Goal: Information Seeking & Learning: Compare options

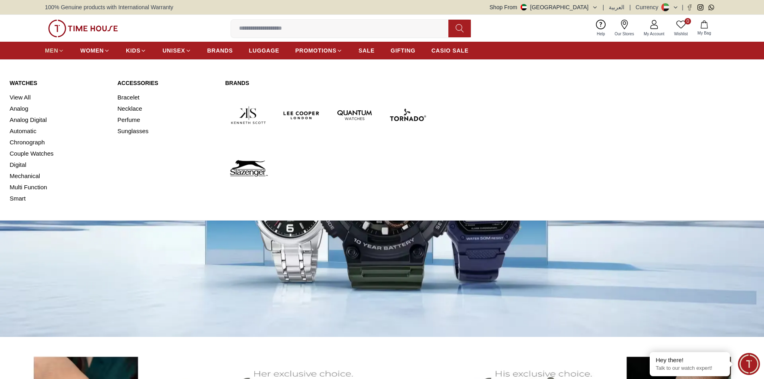
click at [57, 50] on span "MEN" at bounding box center [51, 51] width 13 height 8
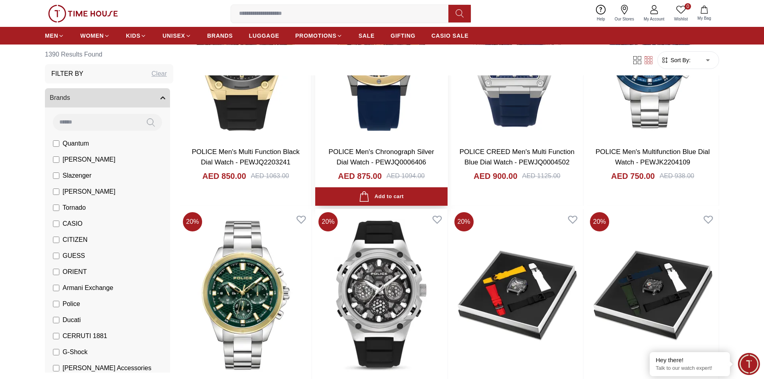
scroll to position [682, 0]
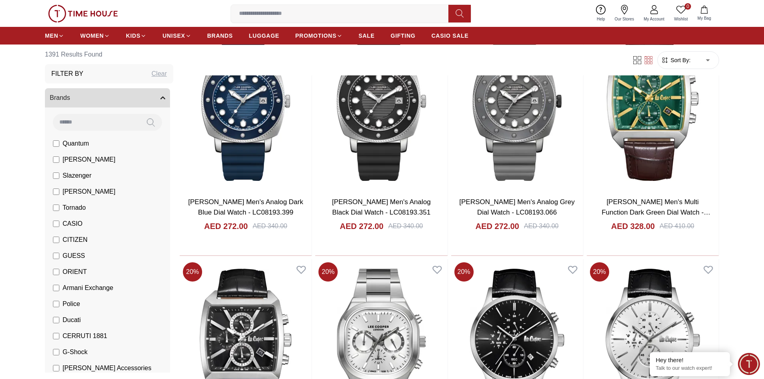
scroll to position [2085, 0]
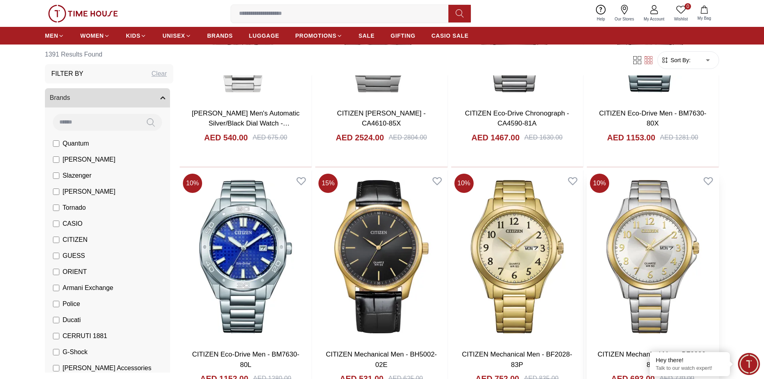
scroll to position [2646, 0]
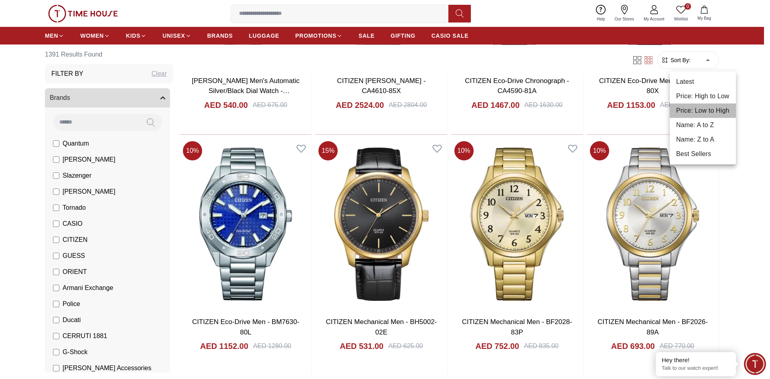
click at [710, 106] on li "Price: Low to High" at bounding box center [703, 110] width 66 height 14
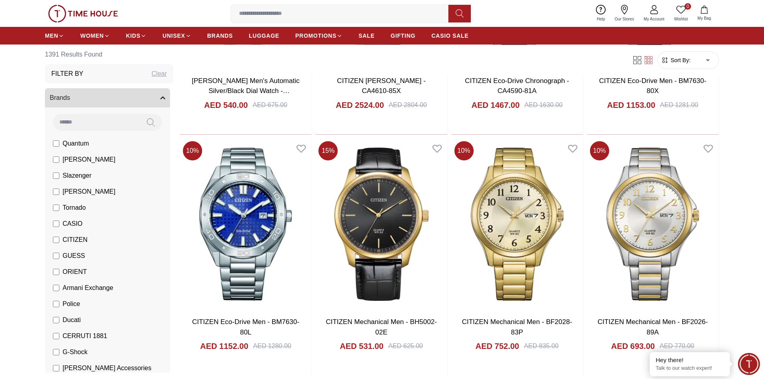
type input "*"
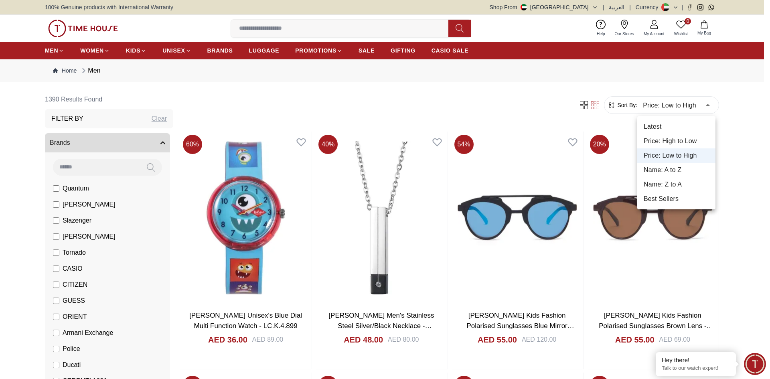
click at [160, 142] on div at bounding box center [385, 189] width 770 height 379
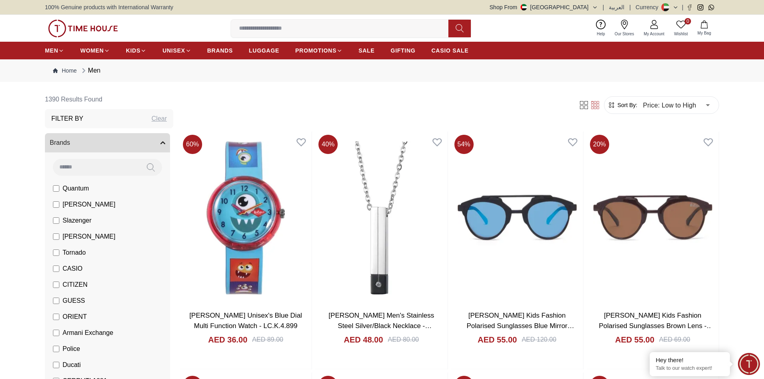
click at [160, 143] on icon "button" at bounding box center [162, 142] width 5 height 5
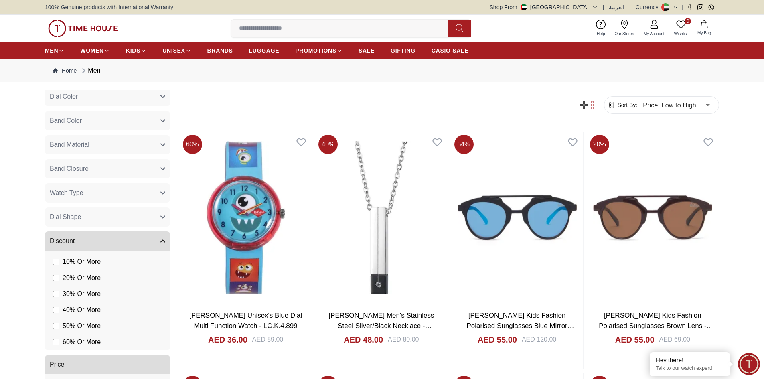
scroll to position [196, 0]
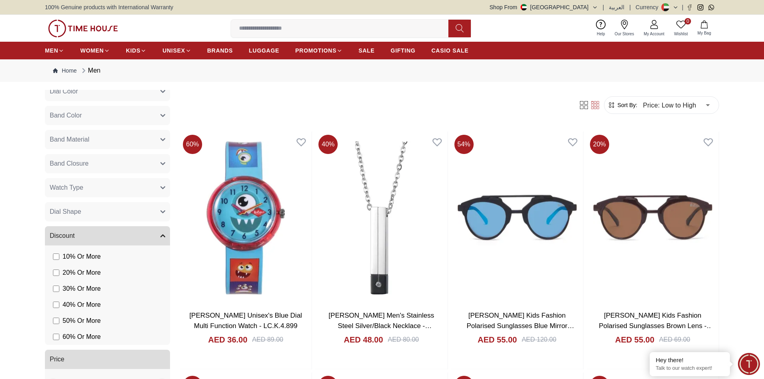
click at [160, 233] on icon "button" at bounding box center [162, 235] width 5 height 5
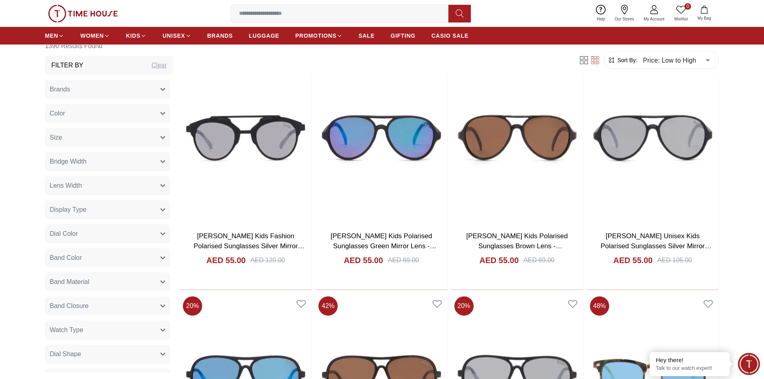
scroll to position [0, 0]
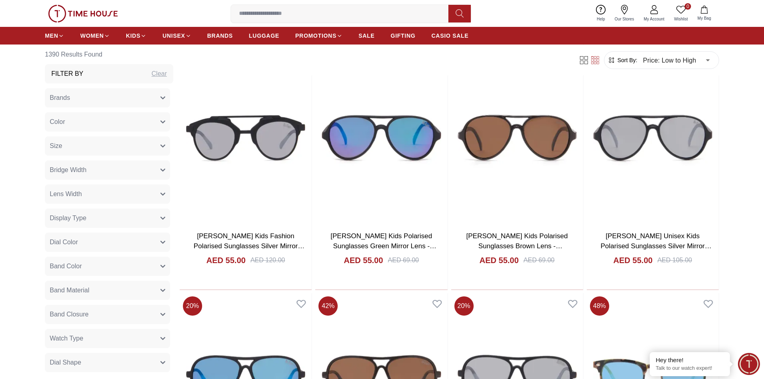
click at [76, 217] on span "Display Type" at bounding box center [68, 218] width 36 height 10
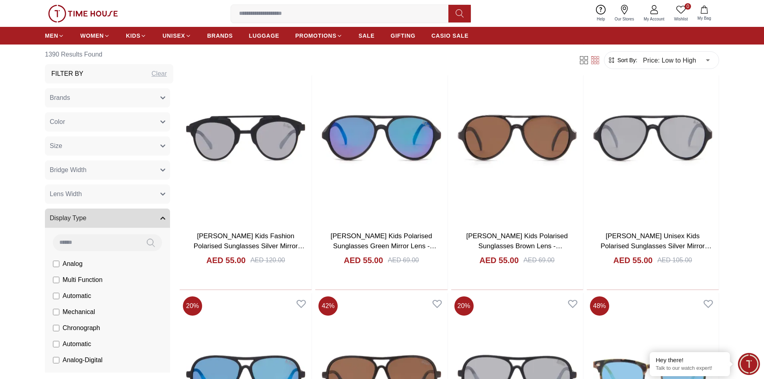
click at [76, 217] on span "Display Type" at bounding box center [68, 218] width 36 height 10
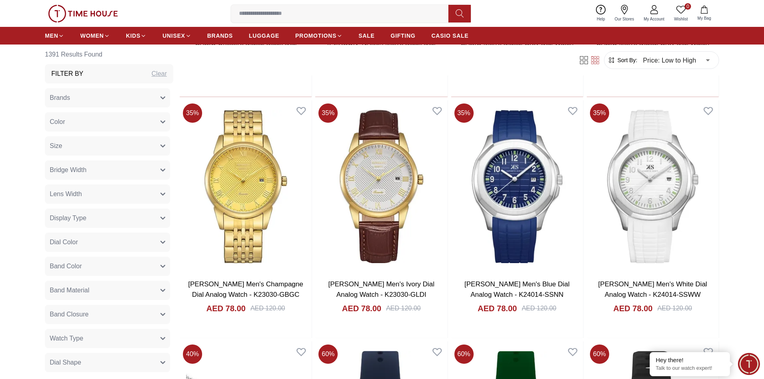
scroll to position [3167, 0]
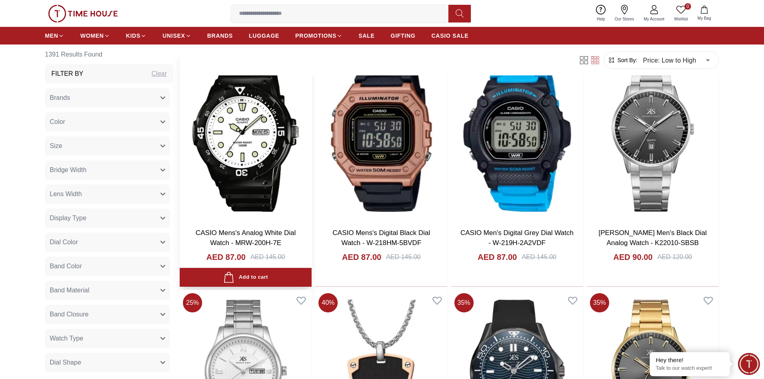
scroll to position [4410, 0]
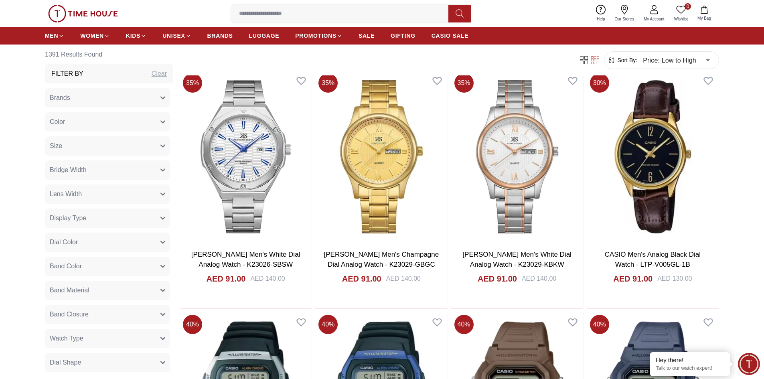
scroll to position [4891, 0]
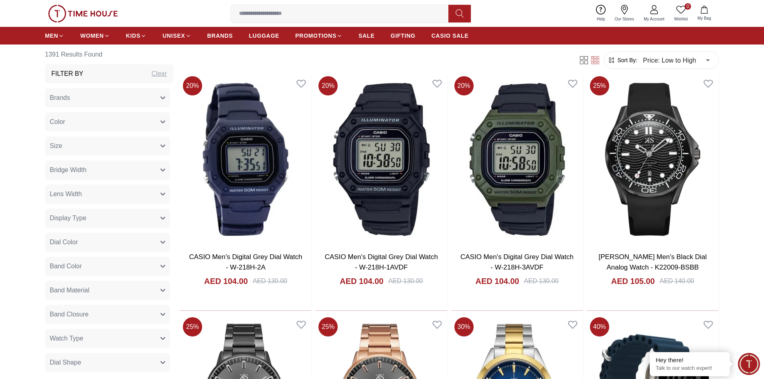
scroll to position [6816, 0]
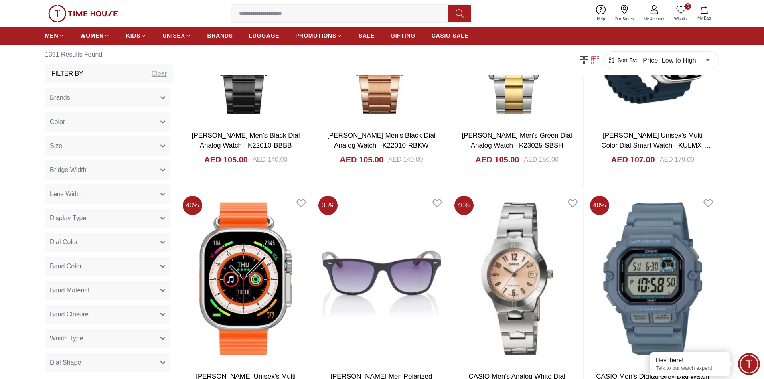
scroll to position [7217, 0]
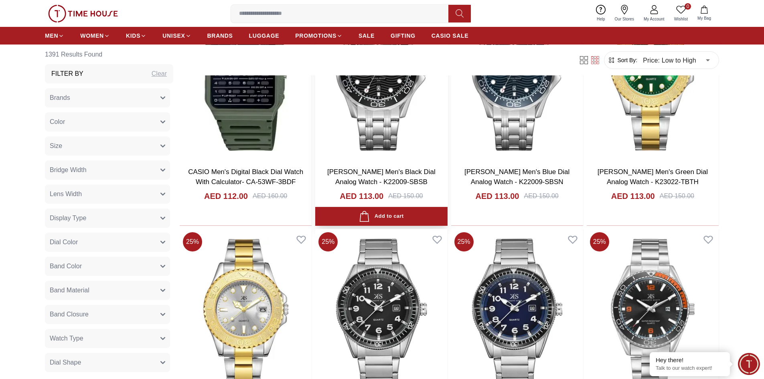
scroll to position [8981, 0]
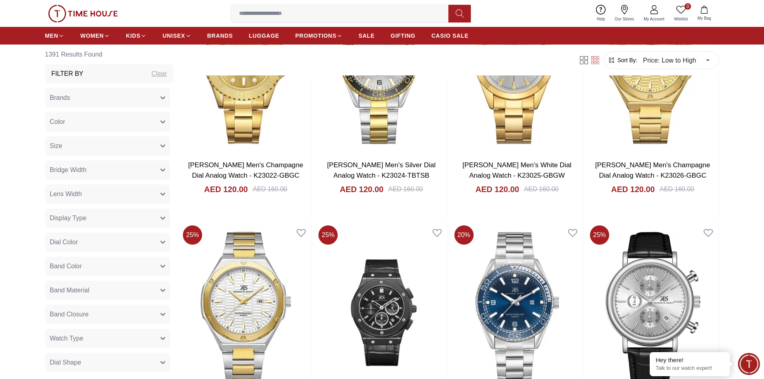
scroll to position [10344, 0]
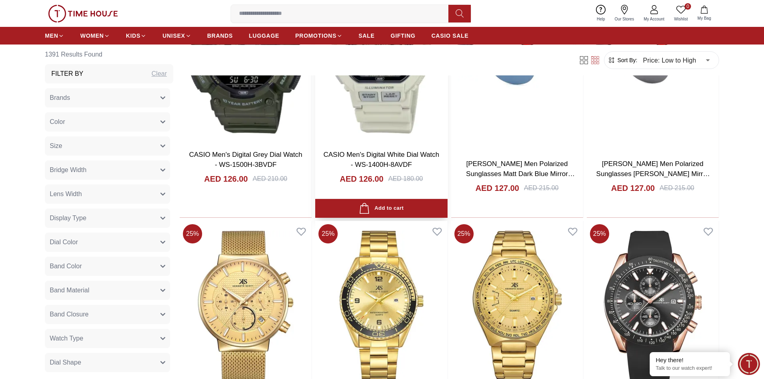
scroll to position [12470, 0]
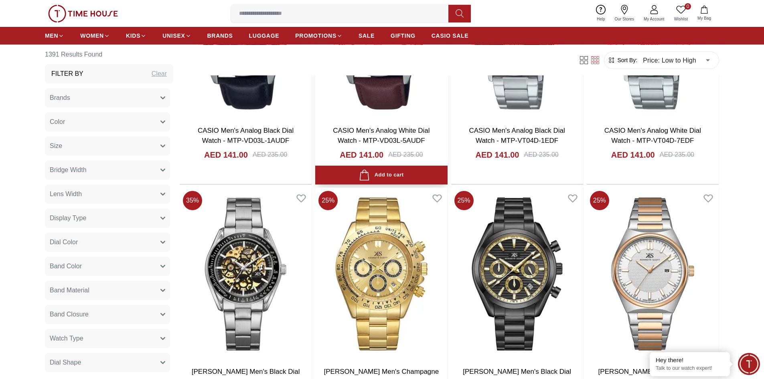
scroll to position [15397, 0]
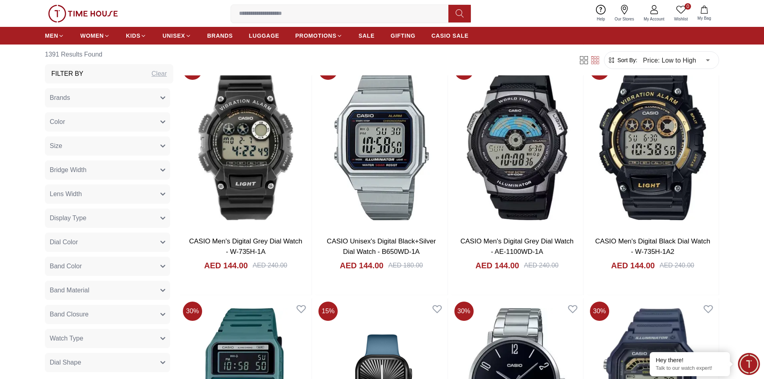
scroll to position [16399, 0]
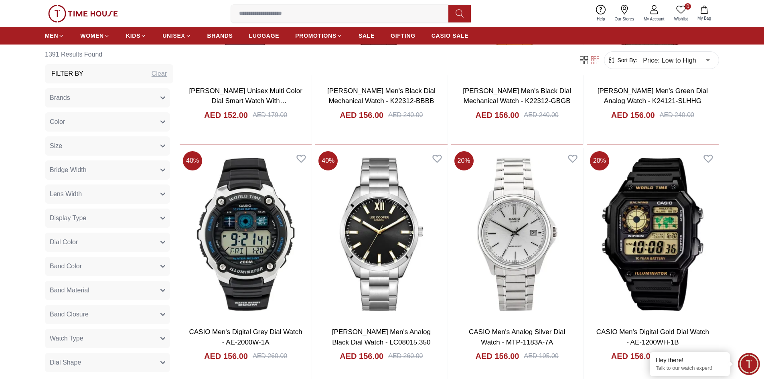
scroll to position [18043, 0]
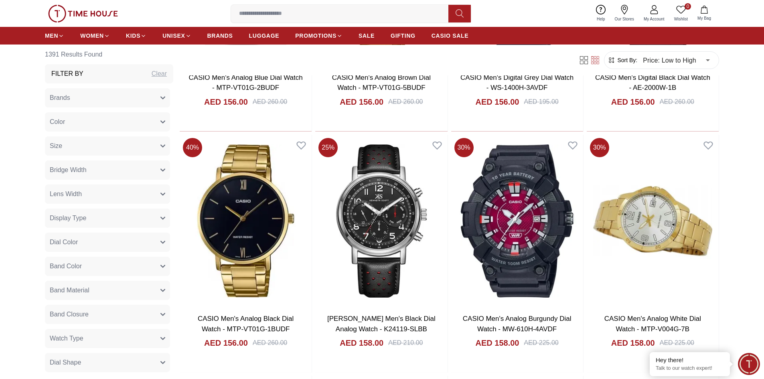
scroll to position [18484, 0]
